Goal: Answer question/provide support: Share knowledge or assist other users

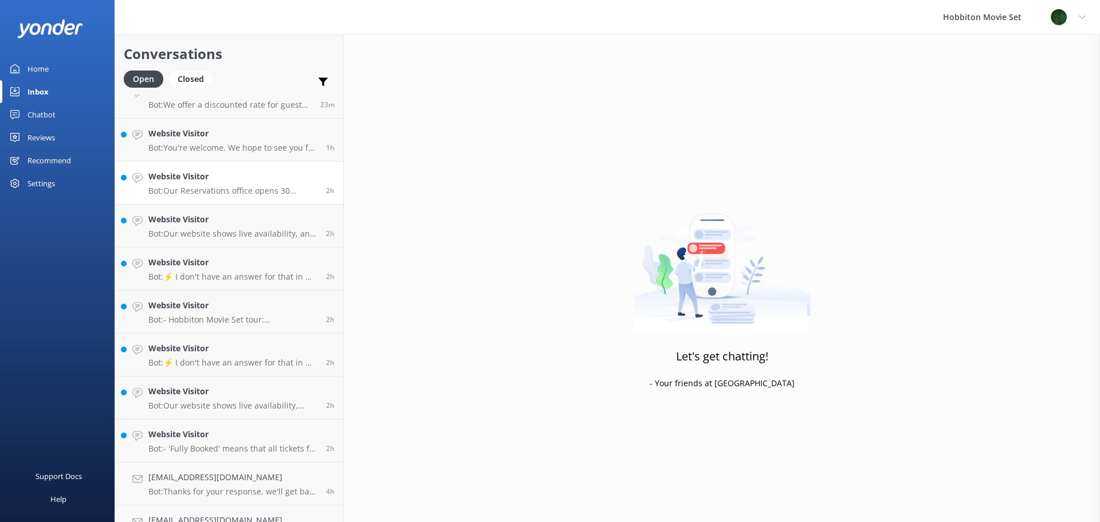
scroll to position [88, 0]
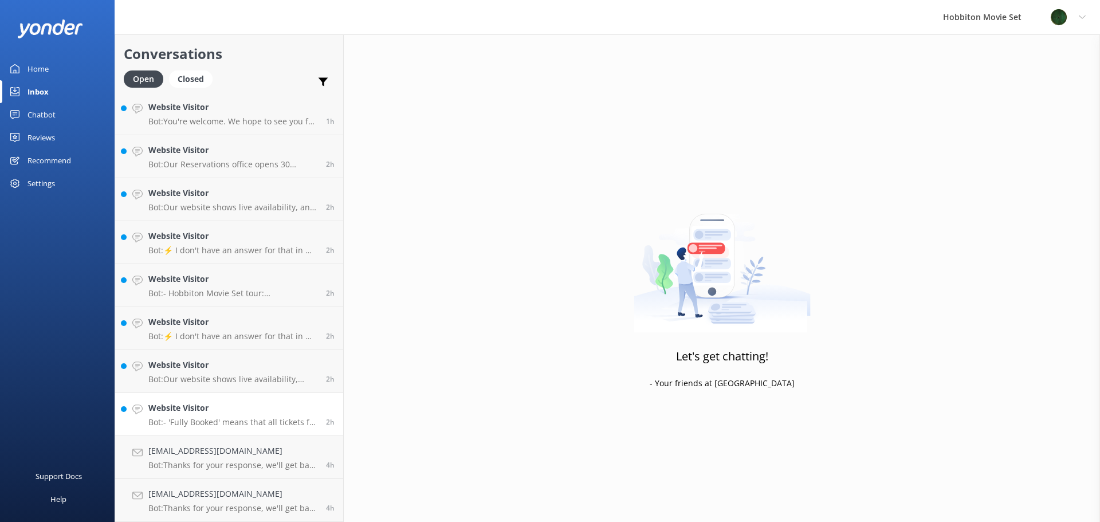
click at [210, 423] on p "Bot: - 'Fully Booked' means that all tickets for that tour experience on that d…" at bounding box center [232, 422] width 169 height 10
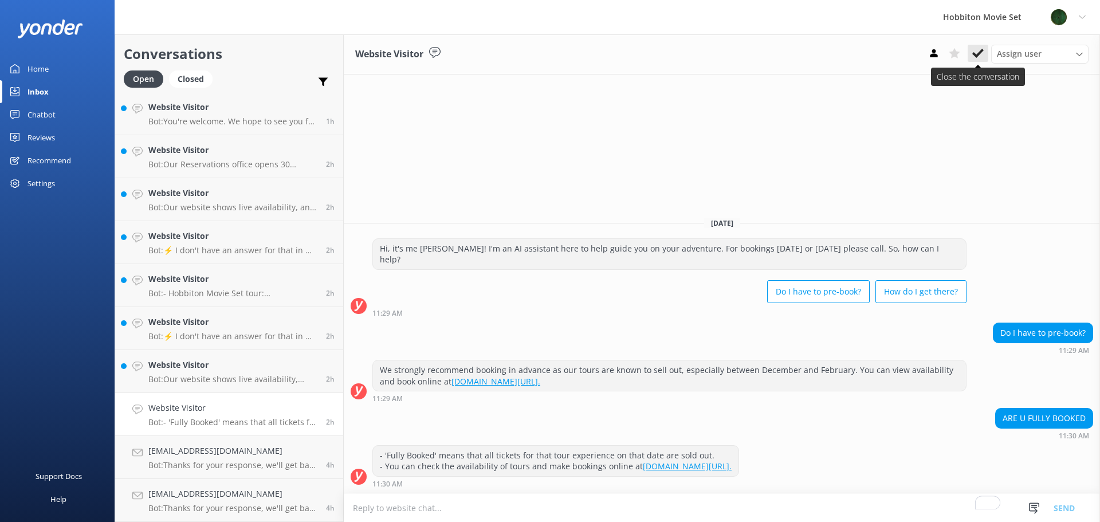
click at [976, 52] on icon at bounding box center [977, 53] width 11 height 11
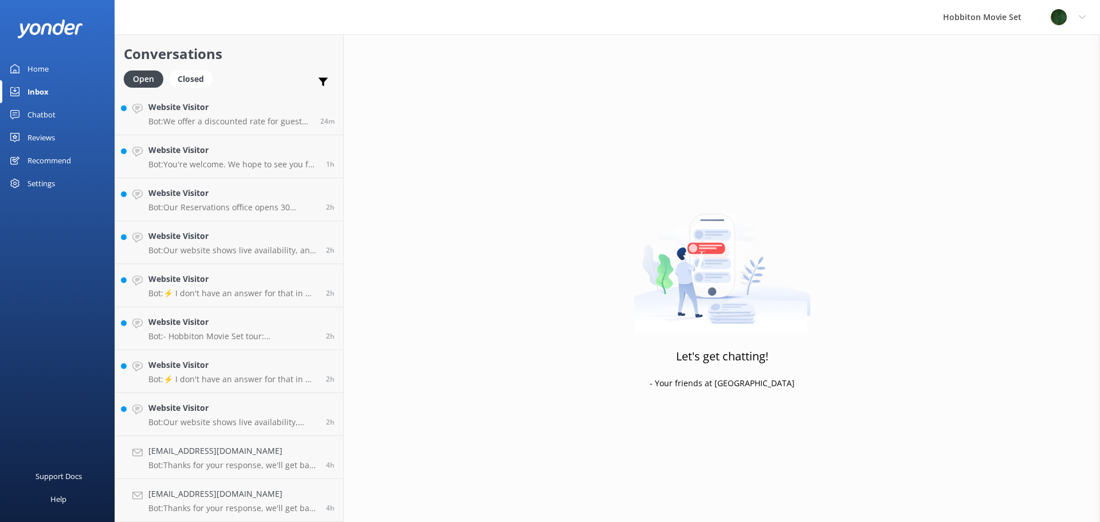
scroll to position [45, 0]
click at [209, 460] on div "longshipengineering@bigpond.com Bot: Thanks for your response, we'll get back t…" at bounding box center [232, 457] width 169 height 25
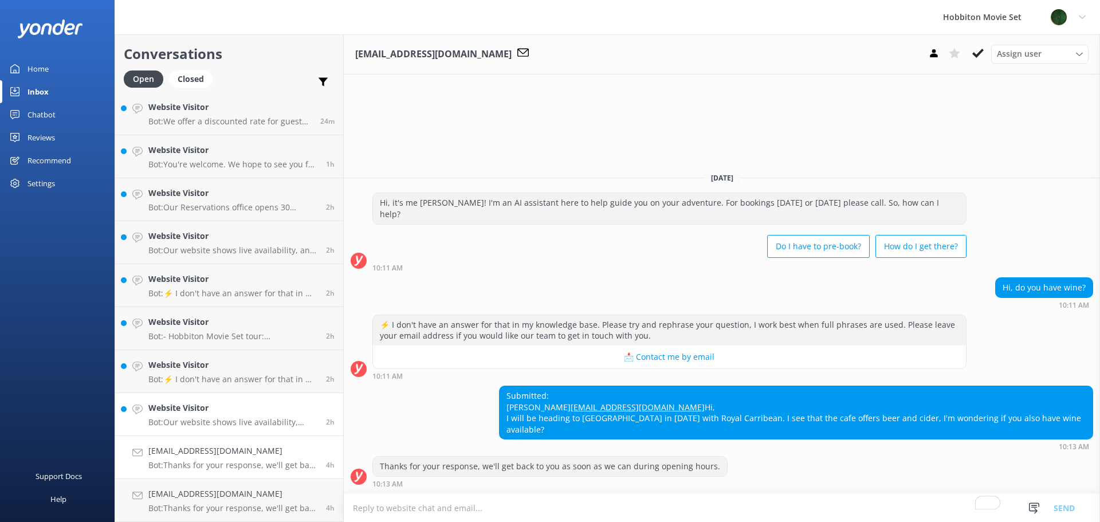
click at [208, 422] on p "Bot: Our website shows live availability, typically offering bookings 6-12 mont…" at bounding box center [232, 422] width 169 height 10
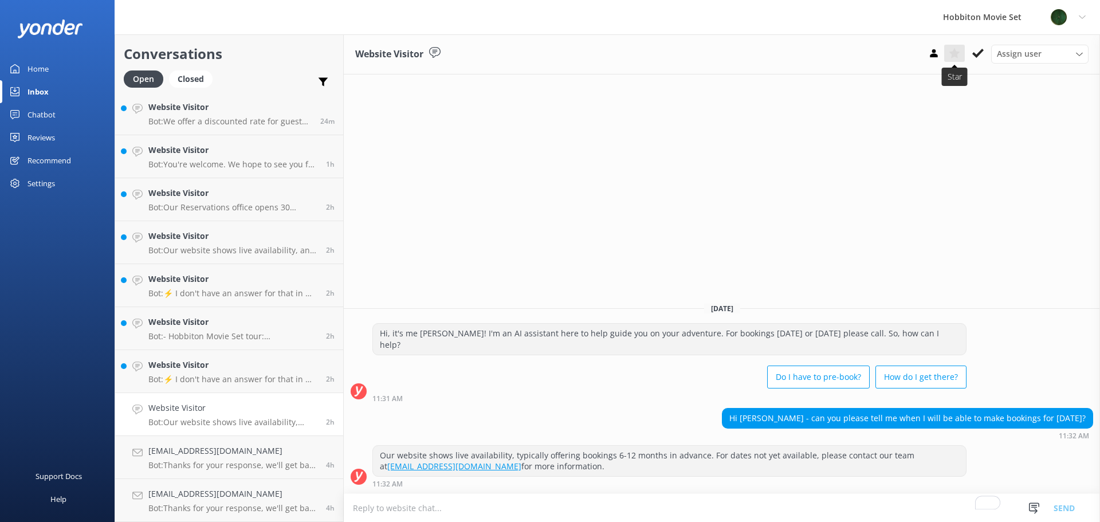
click at [957, 53] on use at bounding box center [954, 53] width 11 height 10
click at [185, 378] on p "Bot: ⚡ I don't have an answer for that in my knowledge base. Please try and rep…" at bounding box center [232, 379] width 169 height 10
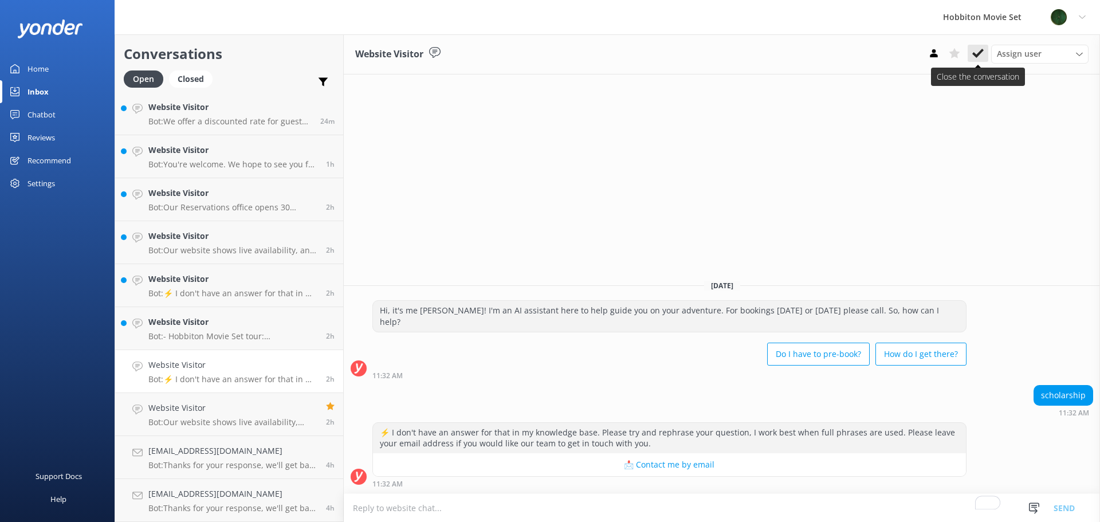
click at [976, 57] on icon at bounding box center [977, 53] width 11 height 11
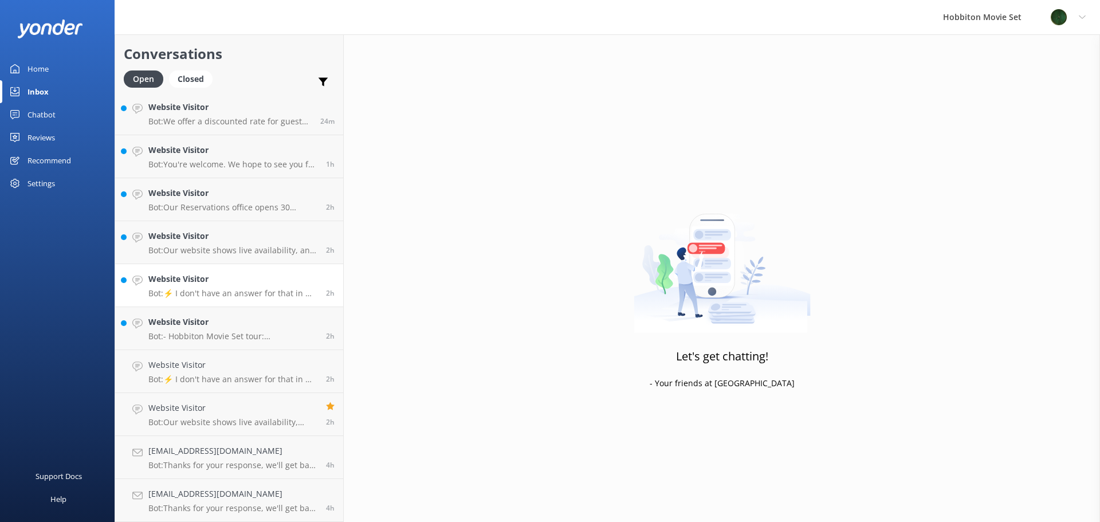
scroll to position [2, 0]
click at [164, 378] on p "Bot: - Hobbiton Movie Set tour: Cancellations made more than 24 hours before de…" at bounding box center [232, 379] width 169 height 10
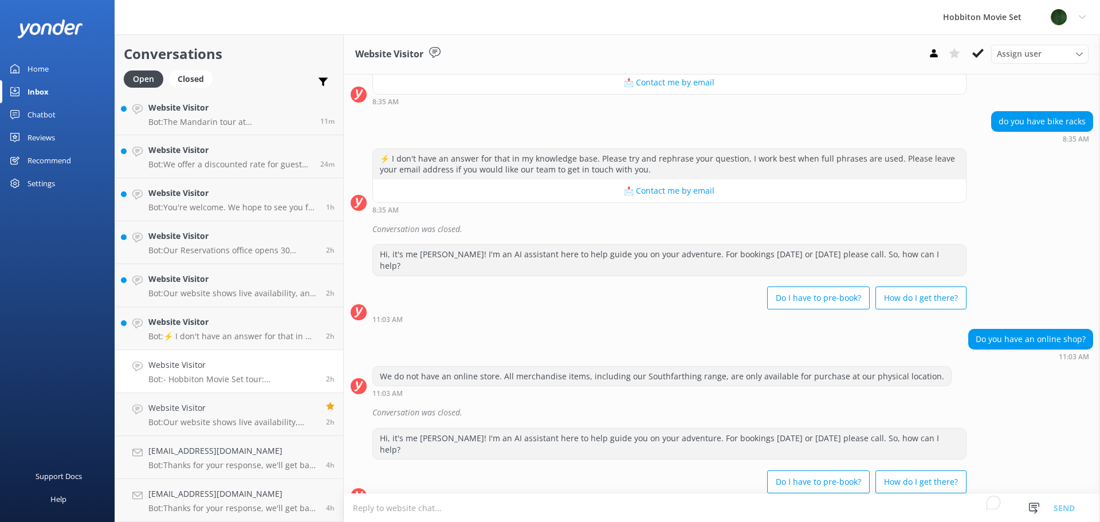
scroll to position [3973, 0]
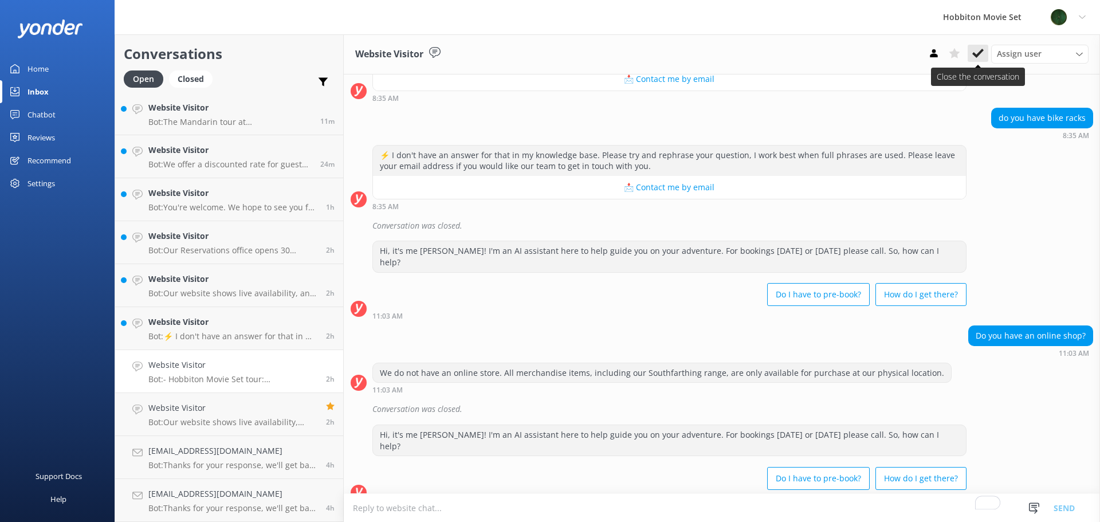
click at [974, 52] on icon at bounding box center [977, 53] width 11 height 11
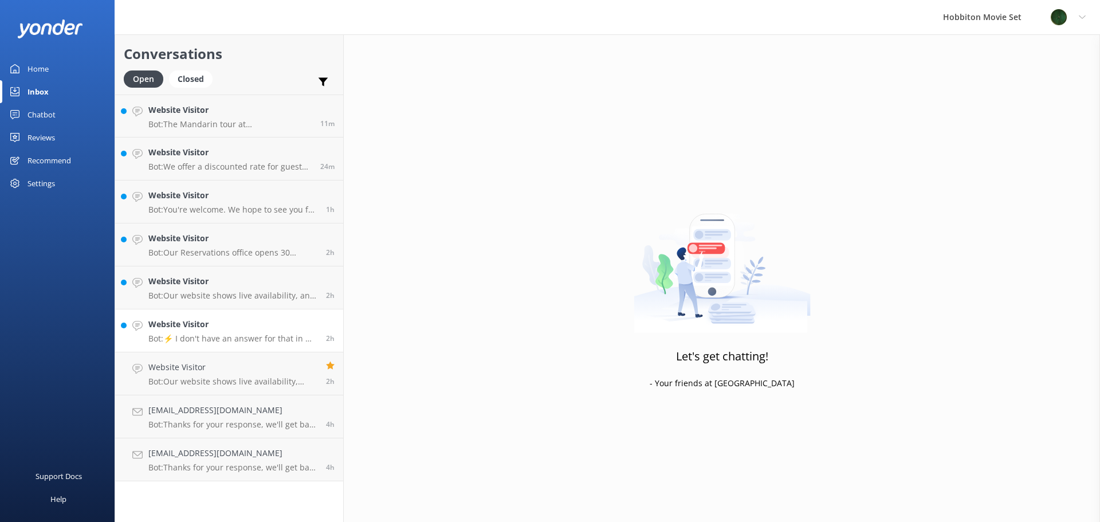
click at [191, 339] on p "Bot: ⚡ I don't have an answer for that in my knowledge base. Please try and rep…" at bounding box center [232, 338] width 169 height 10
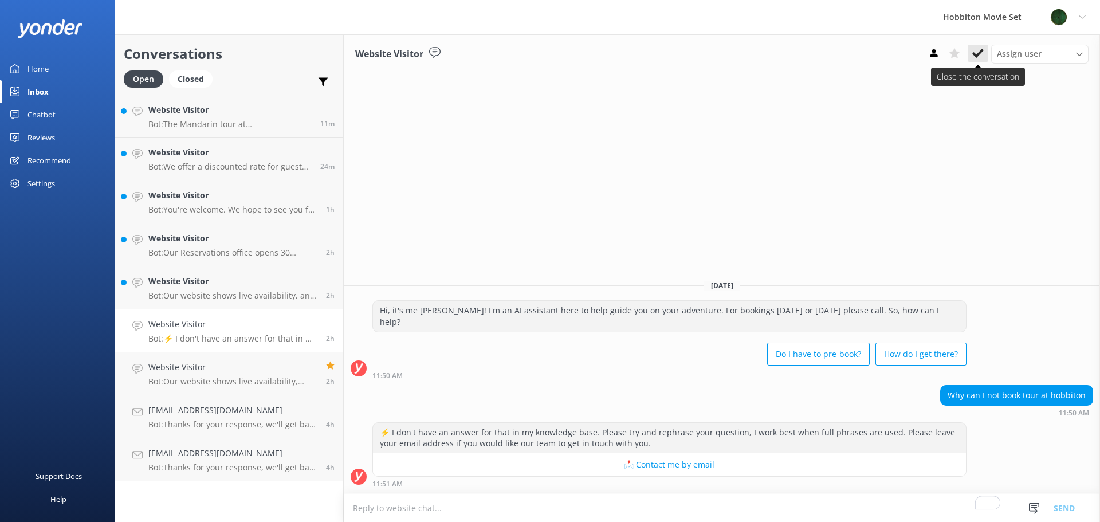
click at [975, 58] on icon at bounding box center [977, 53] width 11 height 11
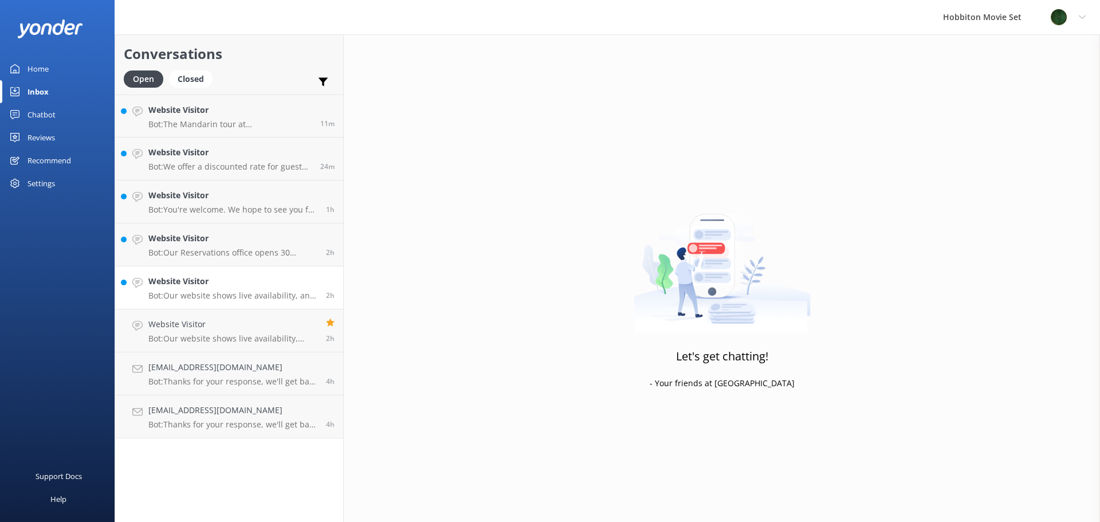
click at [211, 295] on p "Bot: Our website shows live availability, and most tour experiences have 6-12 m…" at bounding box center [232, 296] width 169 height 10
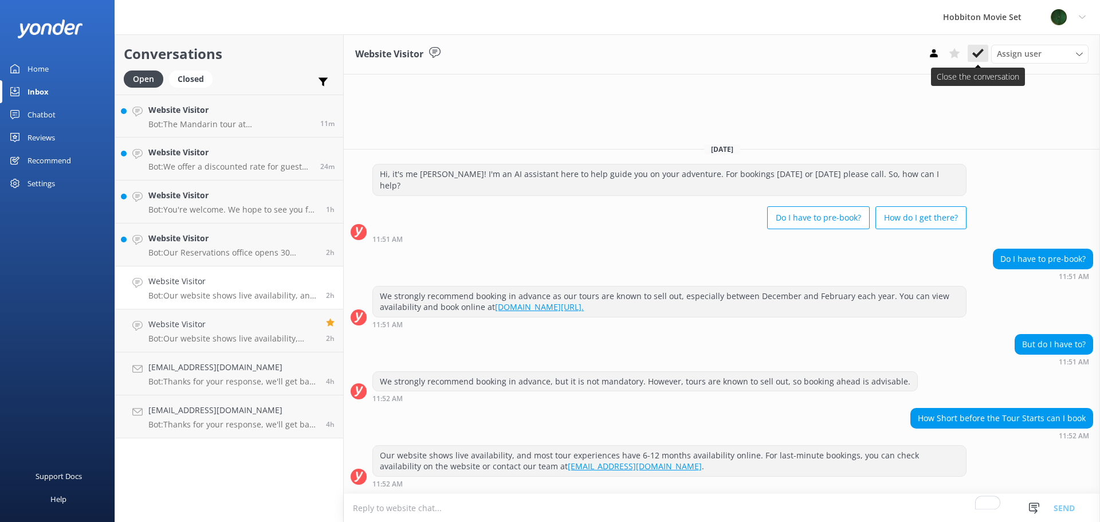
click at [977, 53] on icon at bounding box center [977, 53] width 11 height 11
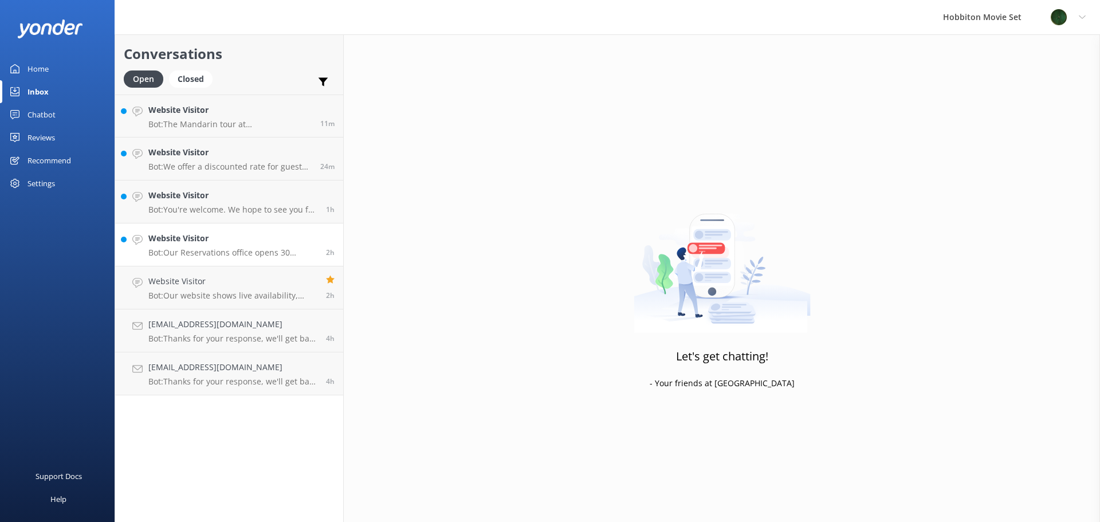
click at [194, 245] on h4 "Website Visitor" at bounding box center [232, 238] width 169 height 13
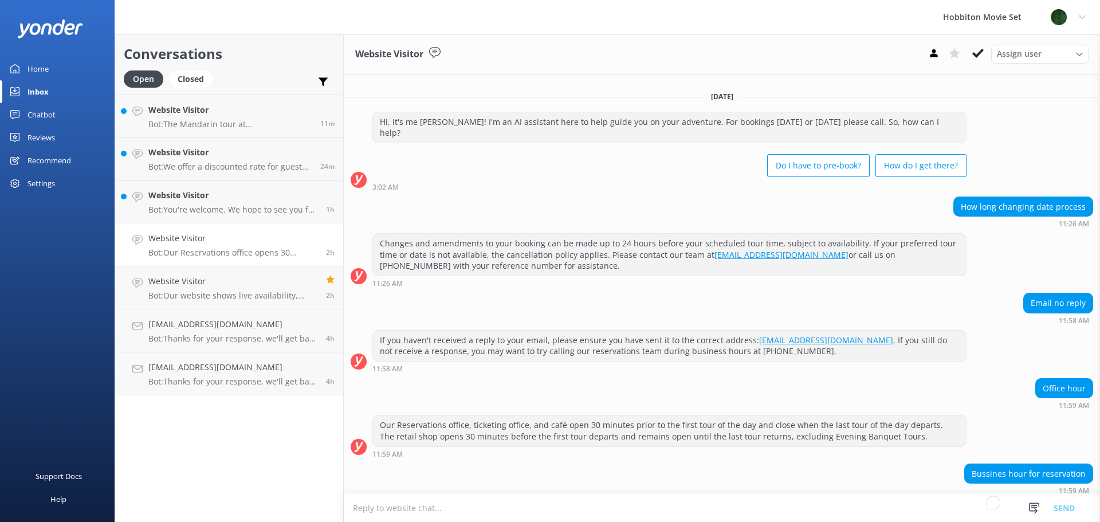
scroll to position [508, 0]
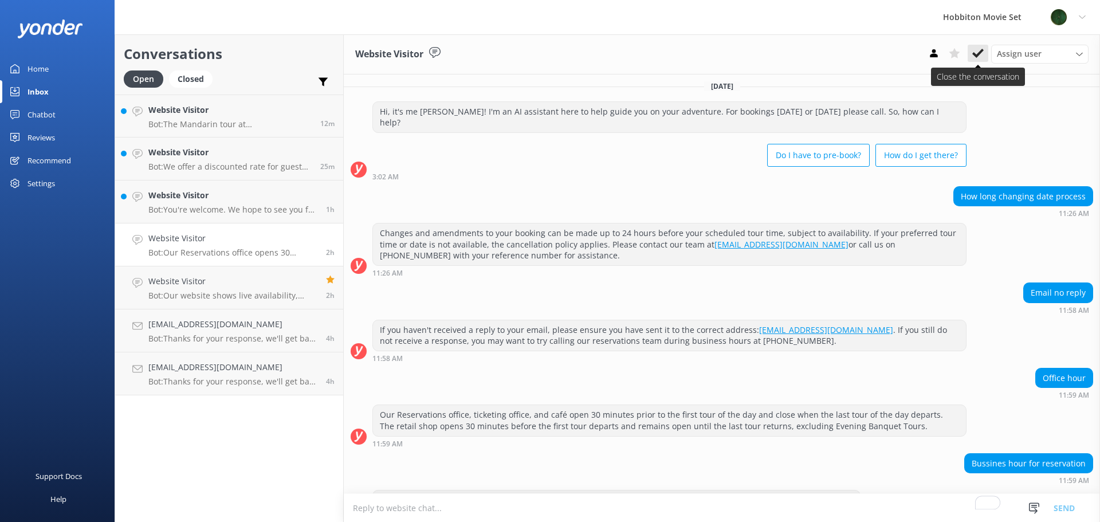
click at [980, 55] on icon at bounding box center [977, 53] width 11 height 11
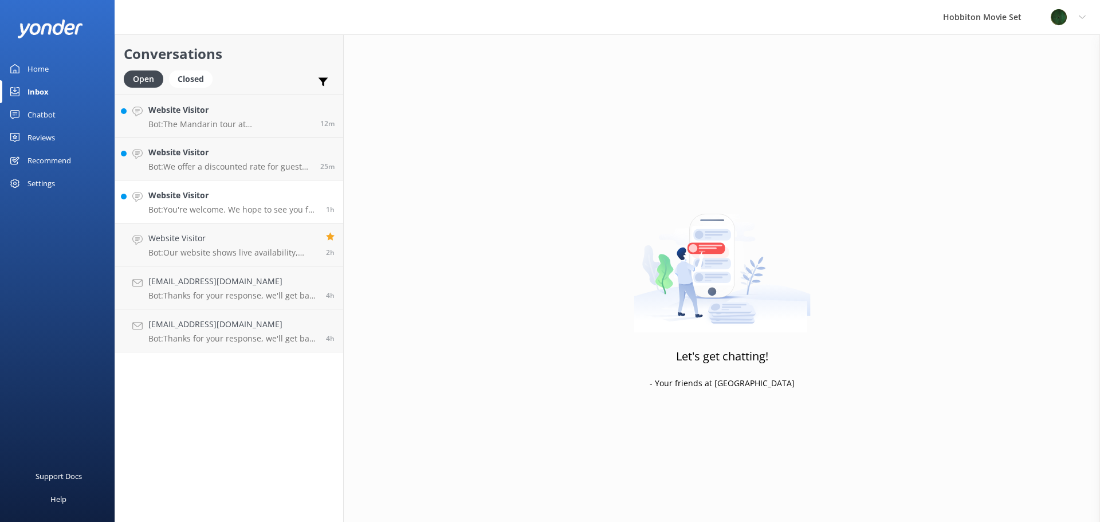
click at [257, 203] on div "Website Visitor Bot: You're welcome. We hope to see you for an adventure soon!" at bounding box center [232, 201] width 169 height 25
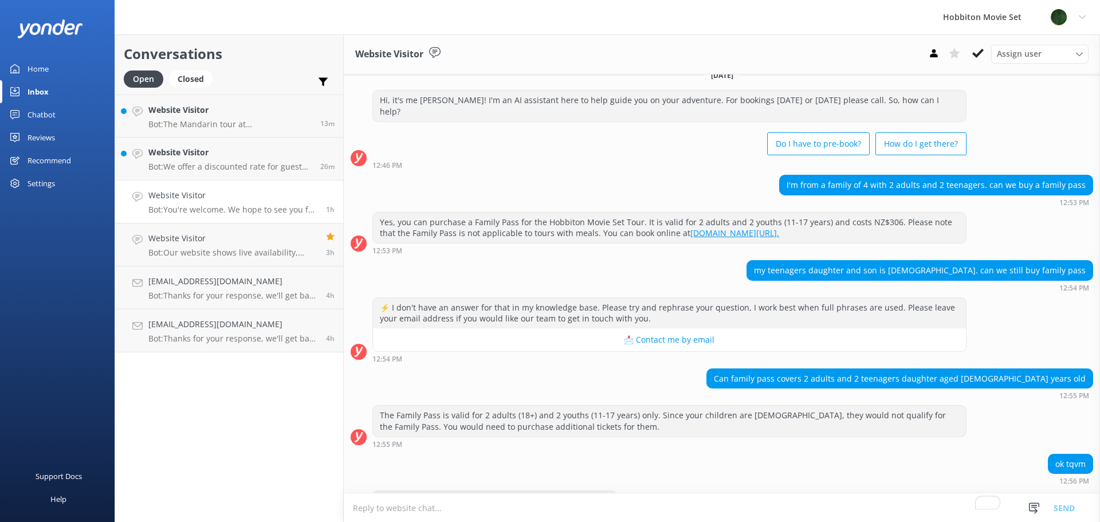
scroll to position [37, 0]
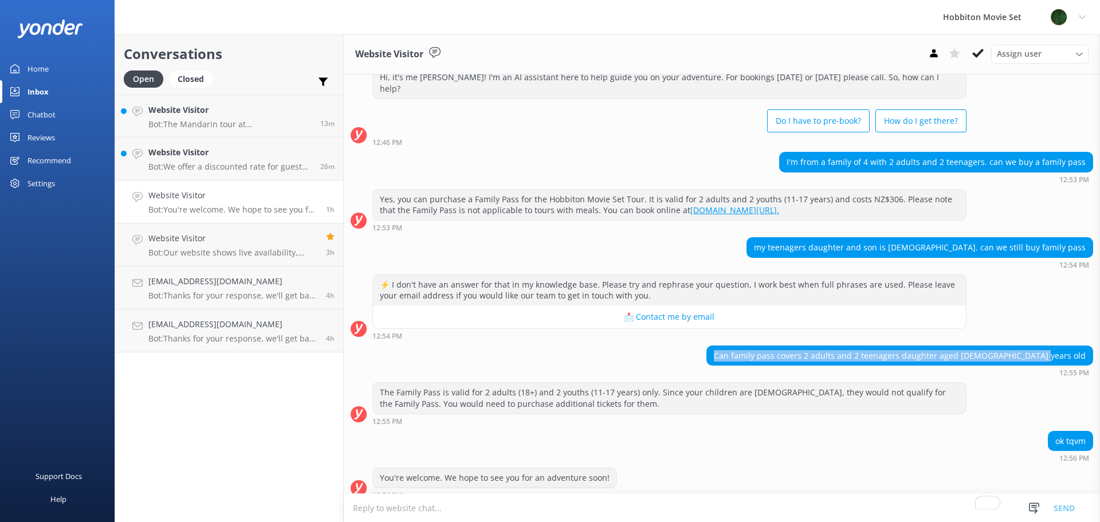
drag, startPoint x: 768, startPoint y: 346, endPoint x: 1078, endPoint y: 343, distance: 310.0
click at [1078, 346] on div "Can family pass covers 2 adults and 2 teenagers daughter aged 21 and 19 years o…" at bounding box center [900, 355] width 386 height 19
click at [1002, 394] on div "The Family Pass is valid for 2 adults (18+) and 2 youths (11-17 years) only. Si…" at bounding box center [722, 403] width 756 height 42
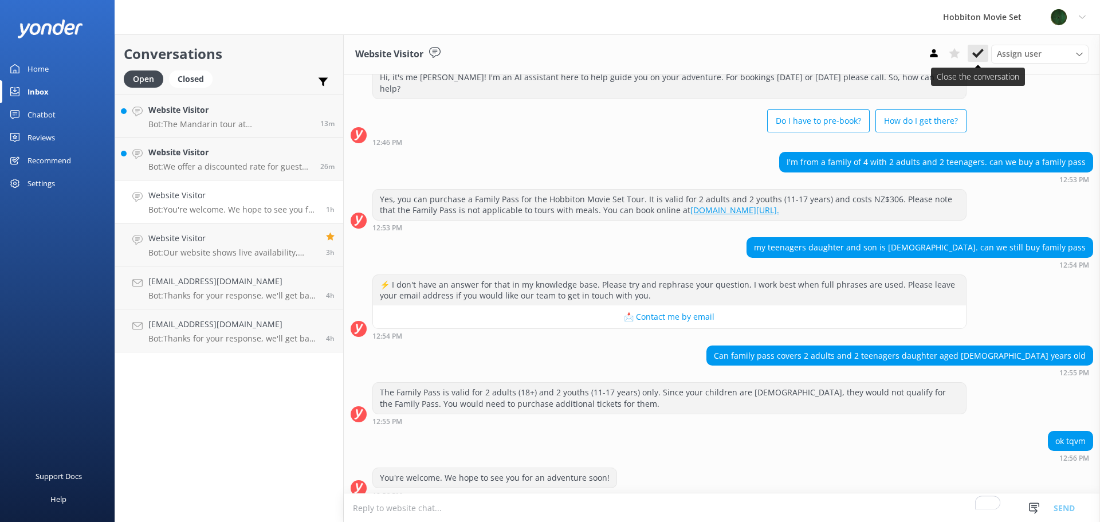
click at [978, 57] on icon at bounding box center [977, 53] width 11 height 11
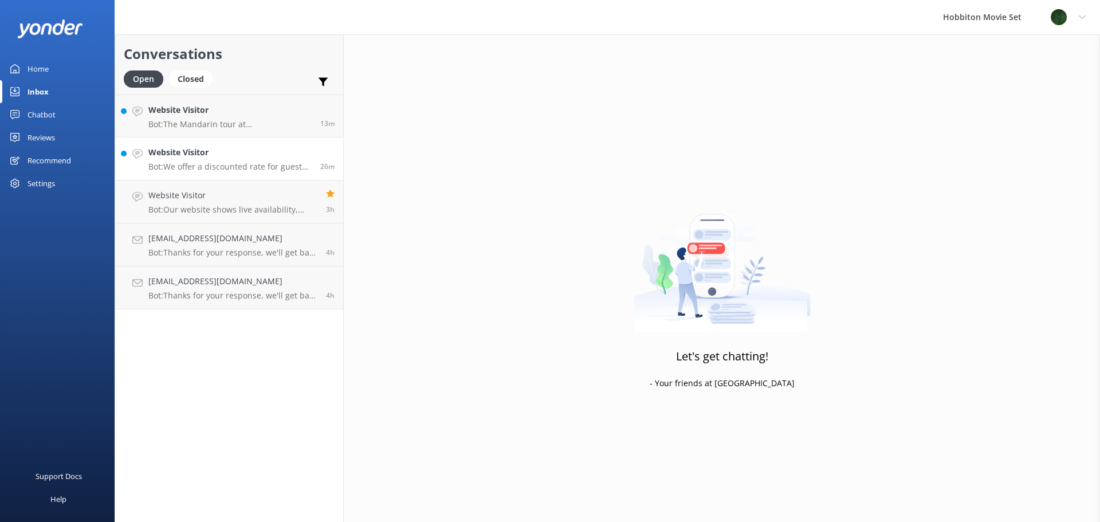
click at [199, 170] on p "Bot: We offer a discounted rate for guests with intellectual disabilities and t…" at bounding box center [229, 167] width 163 height 10
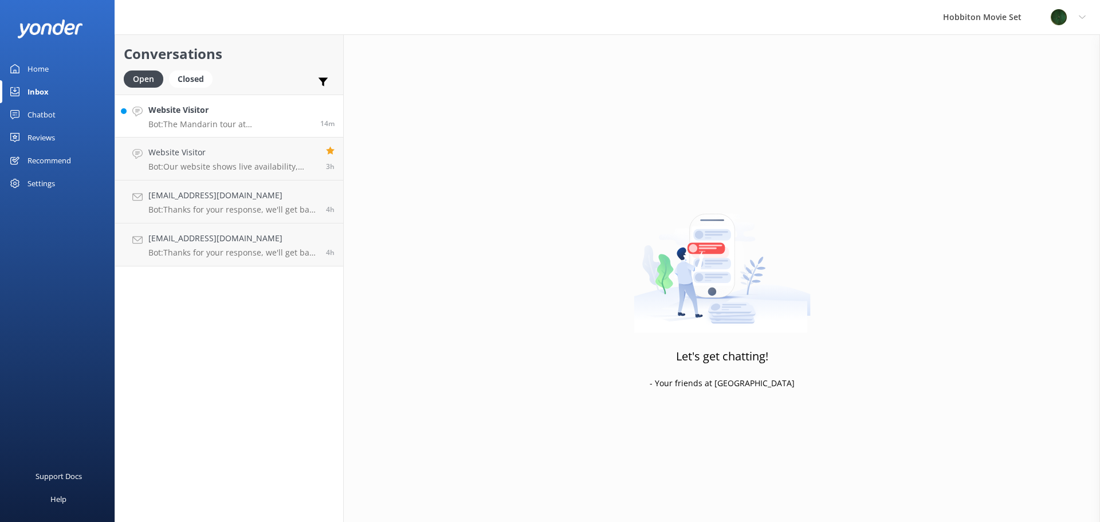
click at [221, 129] on link "Website Visitor Bot: The Mandarin tour at [GEOGRAPHIC_DATA] Movie Set is approx…" at bounding box center [229, 116] width 228 height 43
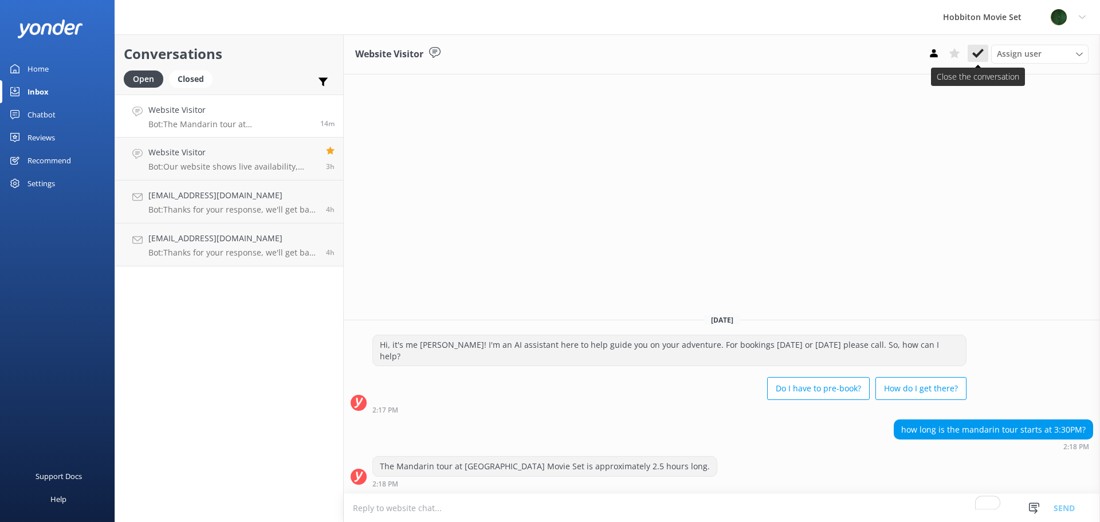
click at [980, 58] on icon at bounding box center [977, 53] width 11 height 11
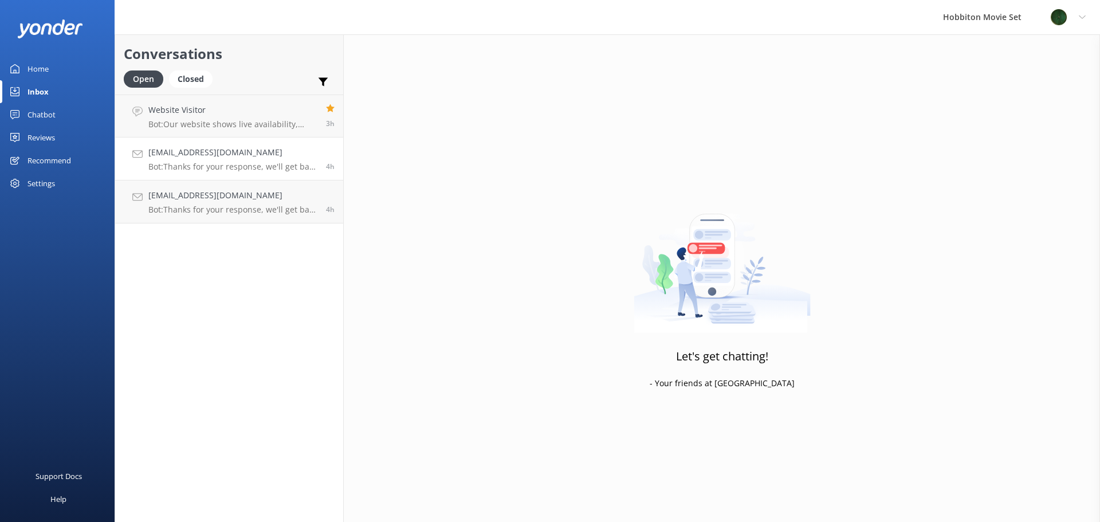
click at [191, 164] on p "Bot: Thanks for your response, we'll get back to you as soon as we can during o…" at bounding box center [232, 167] width 169 height 10
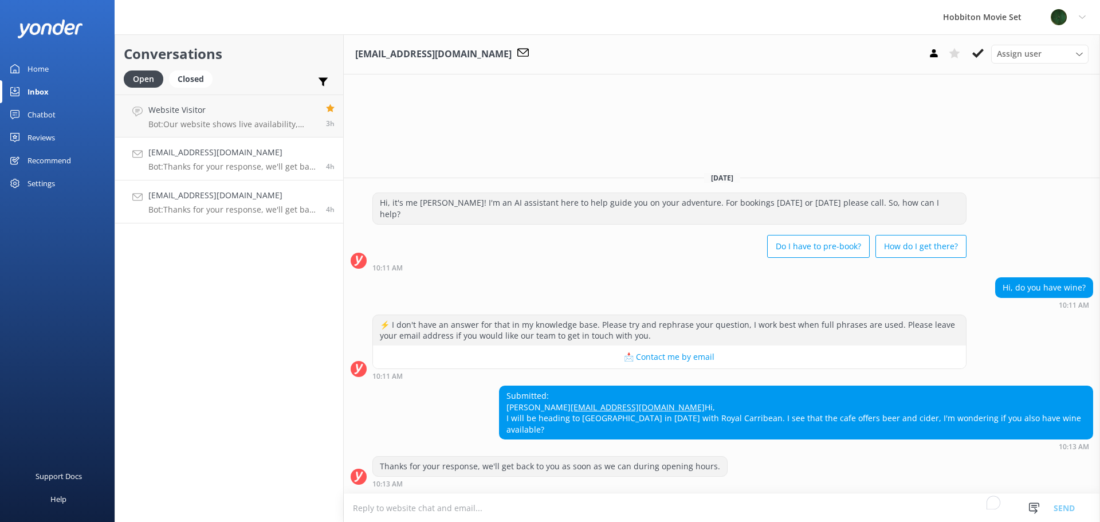
click at [190, 200] on h4 "[EMAIL_ADDRESS][DOMAIN_NAME]" at bounding box center [232, 195] width 169 height 13
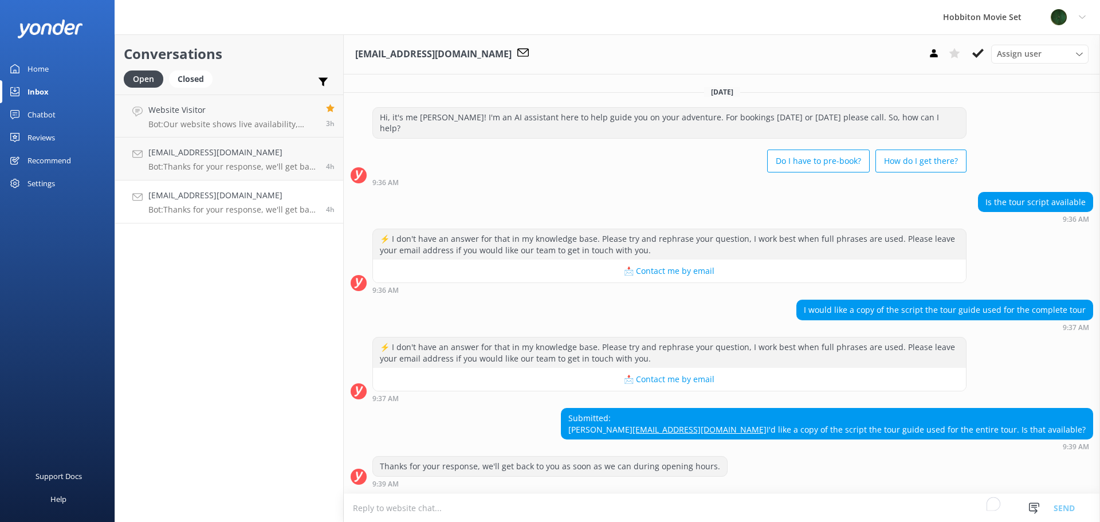
scroll to position [9, 0]
